Goal: Check status: Check status

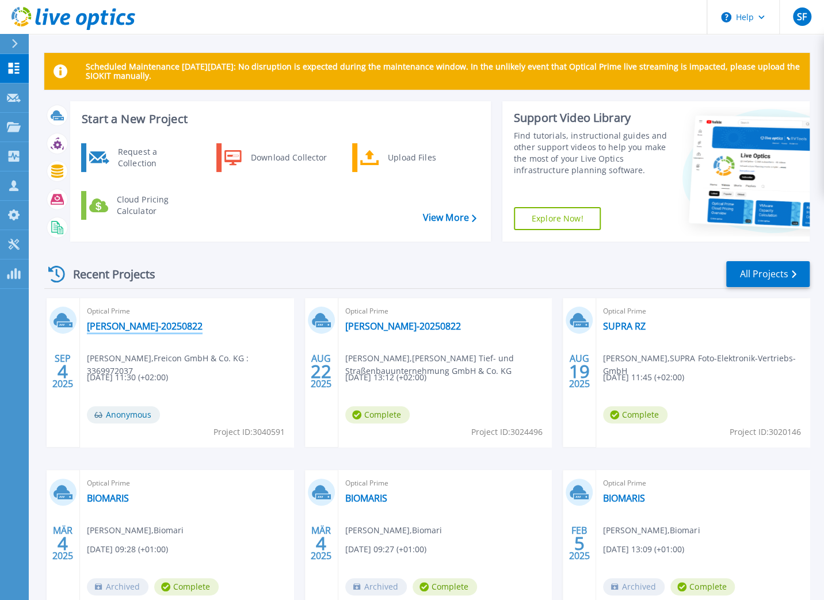
click at [117, 329] on link "[PERSON_NAME]-20250822" at bounding box center [145, 327] width 116 height 12
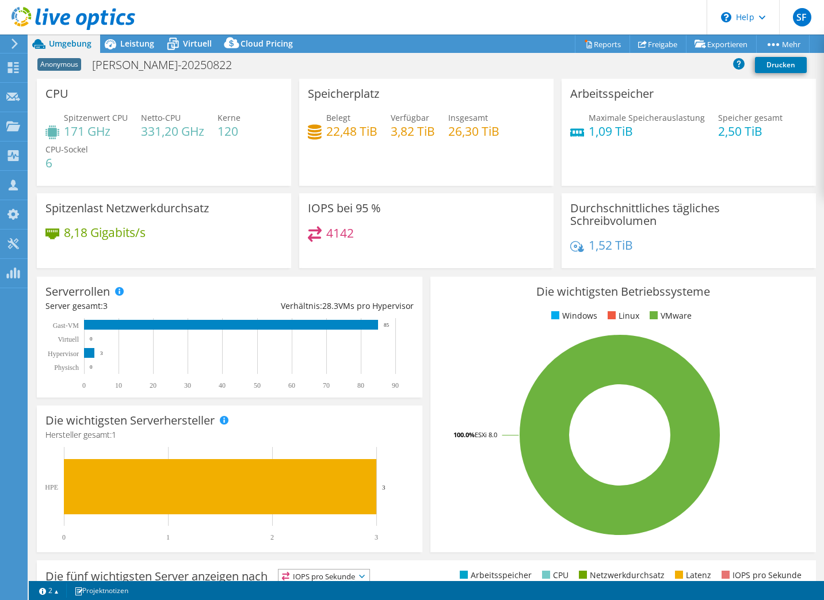
select select "USD"
click at [134, 36] on div at bounding box center [67, 19] width 135 height 39
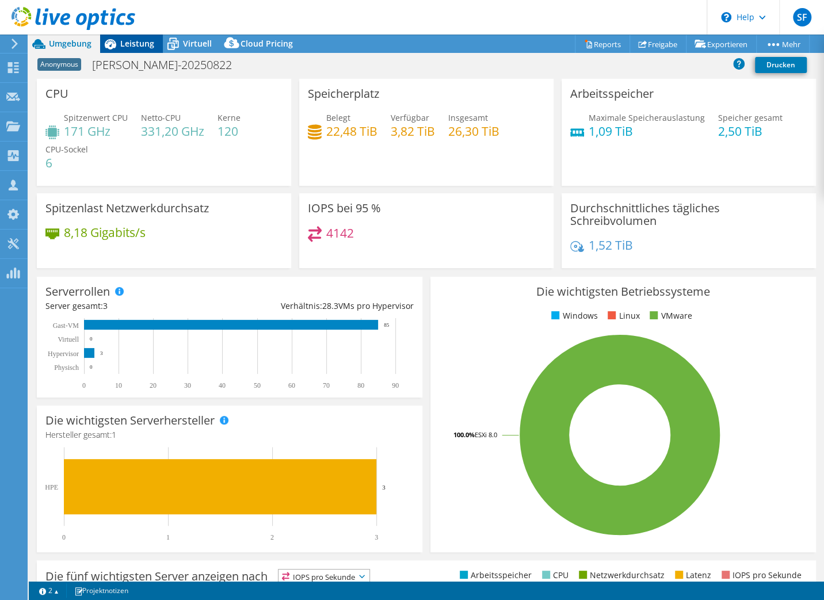
click at [135, 39] on span "Leistung" at bounding box center [137, 43] width 34 height 11
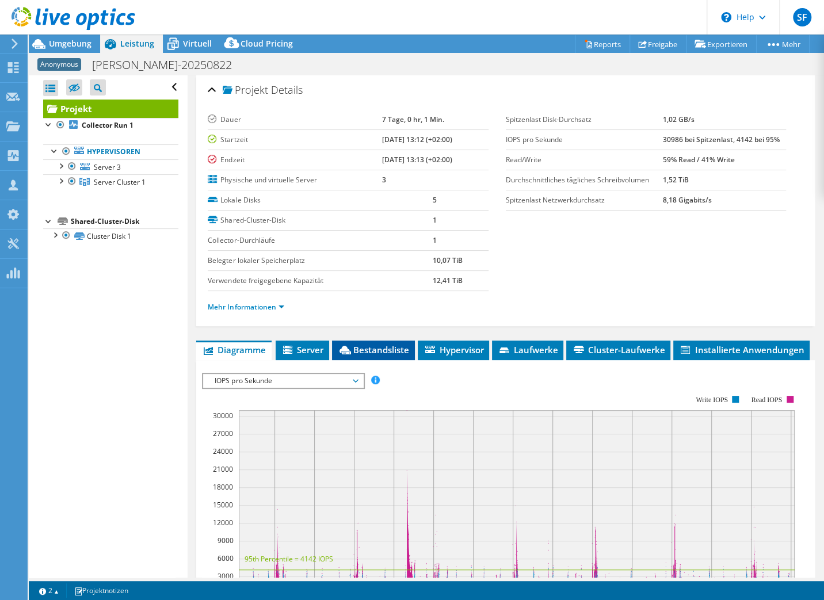
click at [392, 349] on span "Bestandsliste" at bounding box center [373, 350] width 71 height 12
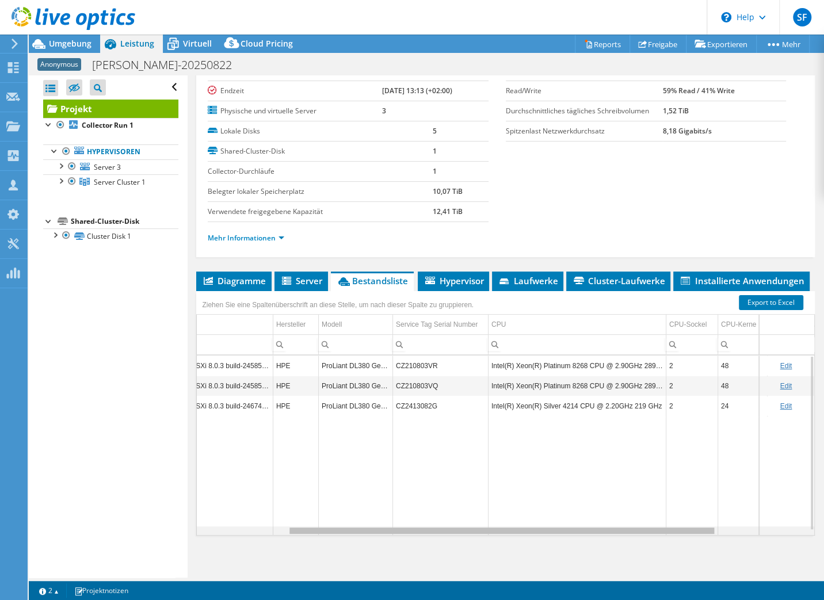
drag, startPoint x: 600, startPoint y: 530, endPoint x: 718, endPoint y: 516, distance: 119.5
click at [717, 530] on body "SF Teammitglied [PERSON_NAME] [PERSON_NAME][EMAIL_ADDRESS][DOMAIN_NAME] Freicon…" at bounding box center [412, 300] width 824 height 600
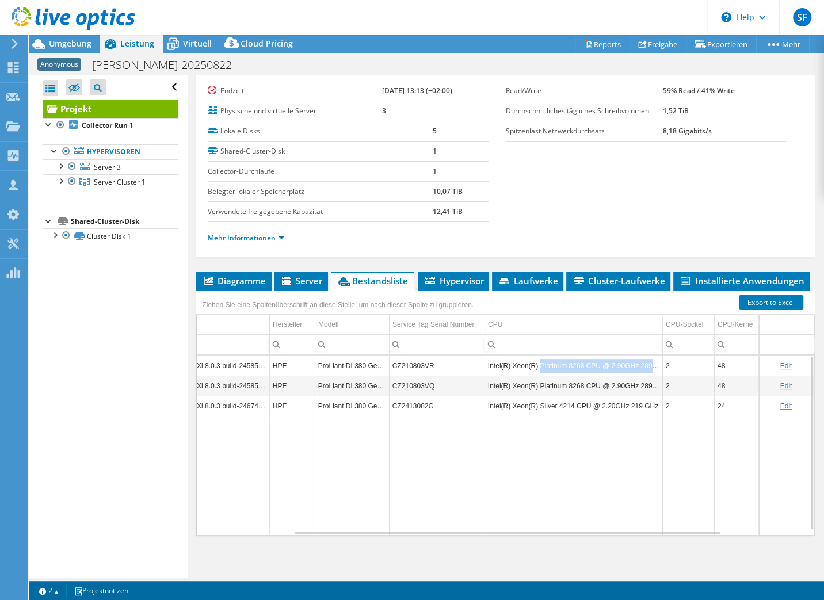
drag, startPoint x: 537, startPoint y: 364, endPoint x: 649, endPoint y: 369, distance: 112.3
click at [649, 369] on td "Intel(R) Xeon(R) Platinum 8268 CPU @ 2.90GHz 289 GHz" at bounding box center [574, 366] width 178 height 20
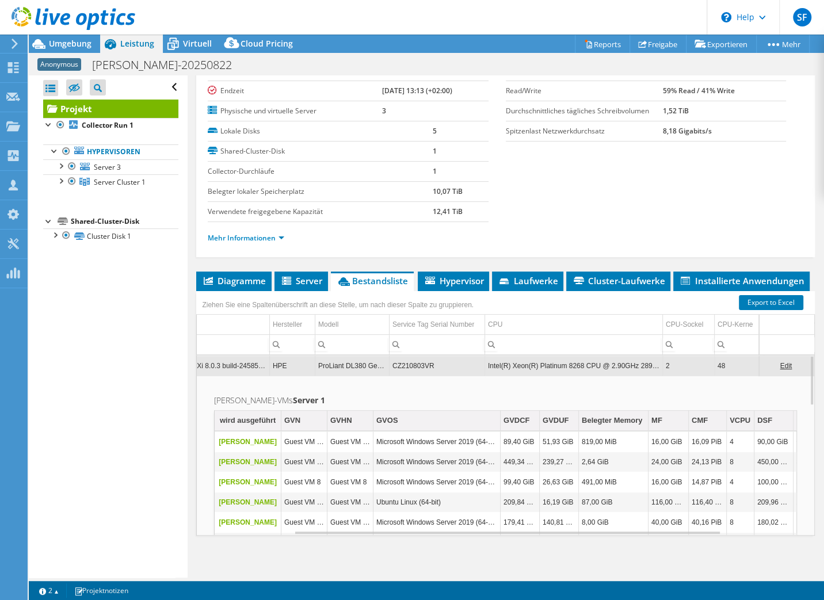
click at [584, 226] on div "Mehr Informationen" at bounding box center [506, 238] width 596 height 32
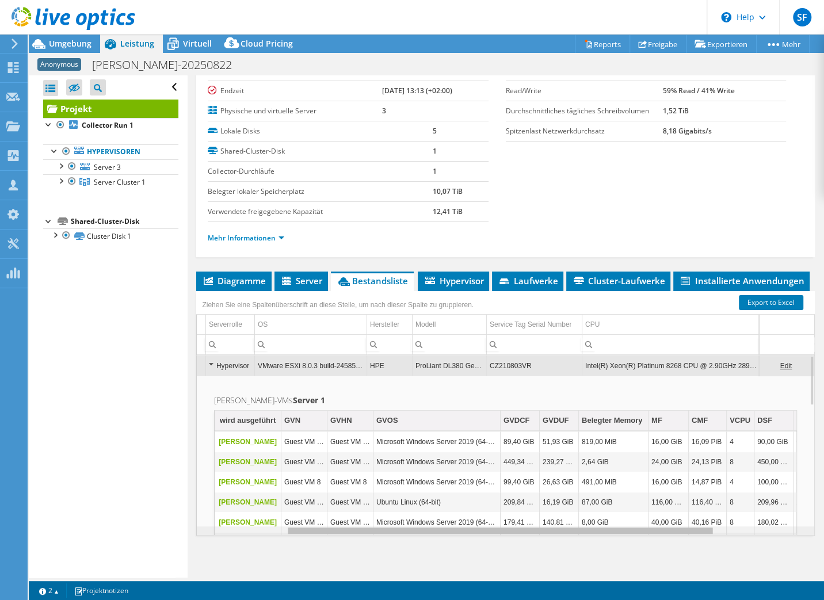
scroll to position [0, 6]
drag, startPoint x: 398, startPoint y: 530, endPoint x: 290, endPoint y: 535, distance: 107.7
click at [290, 535] on body "SF Teammitglied [PERSON_NAME] [PERSON_NAME][EMAIL_ADDRESS][DOMAIN_NAME] Freicon…" at bounding box center [412, 300] width 824 height 600
